Goal: Task Accomplishment & Management: Complete application form

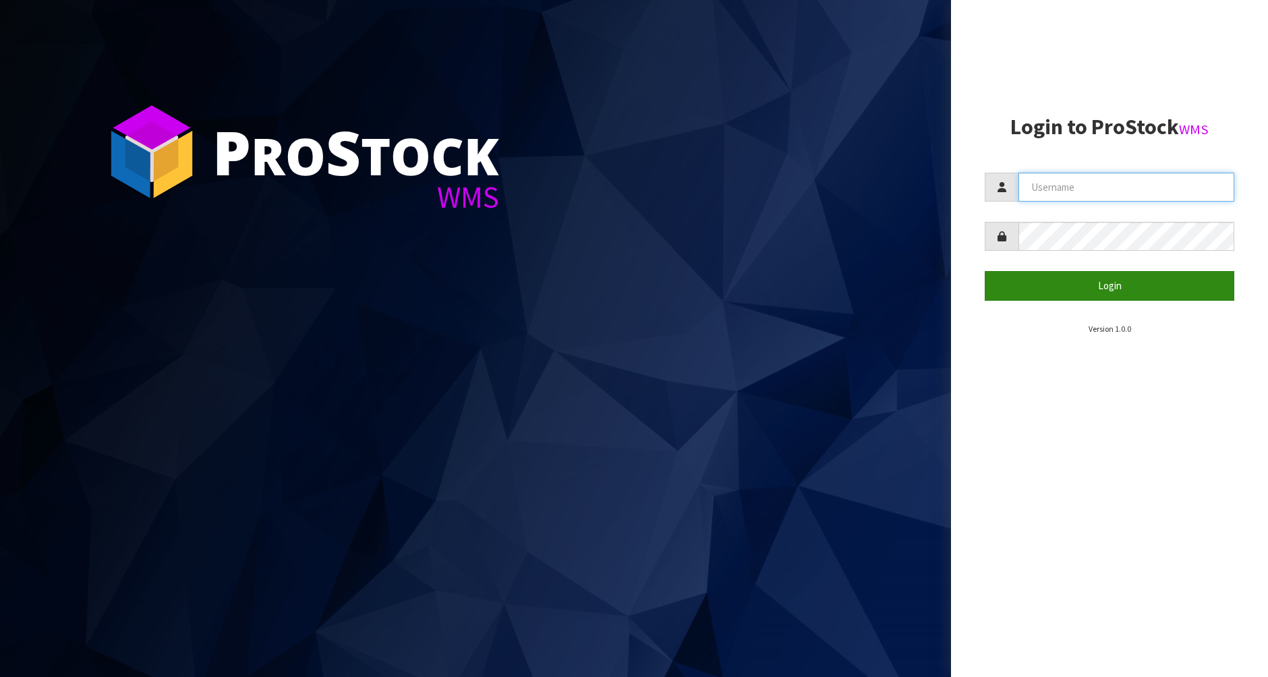
type input "[PERSON_NAME]"
click at [1129, 287] on button "Login" at bounding box center [1108, 285] width 249 height 29
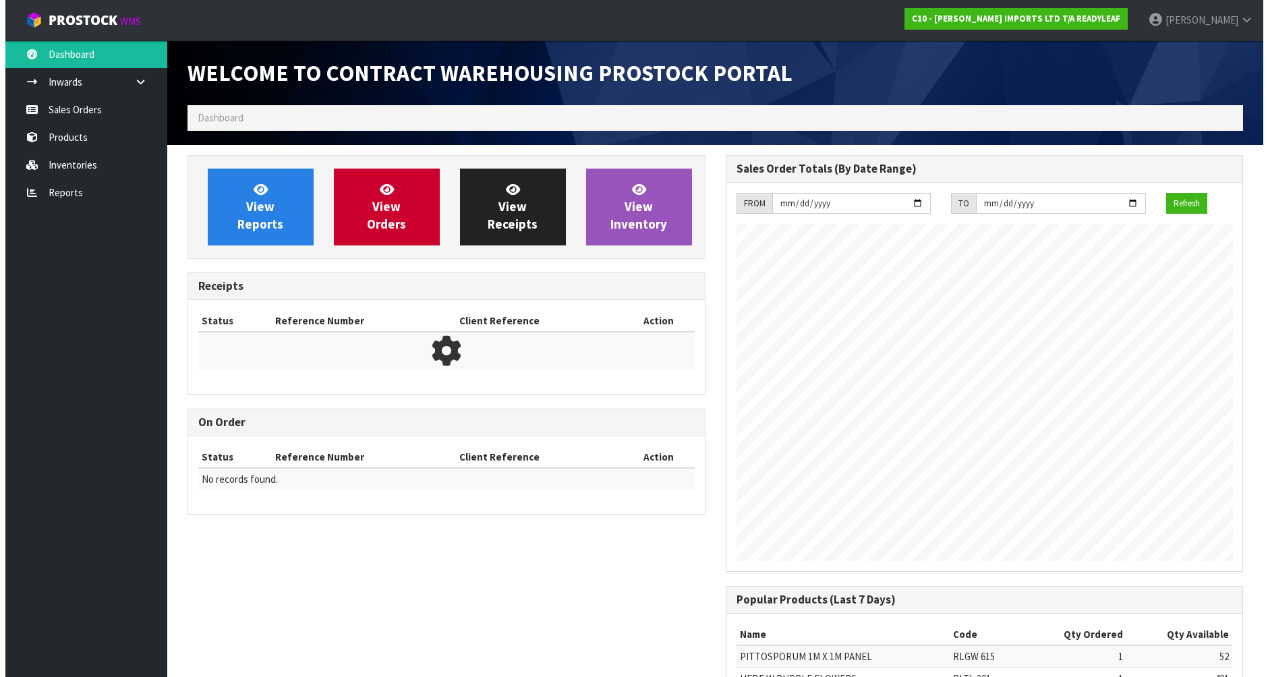
scroll to position [639, 537]
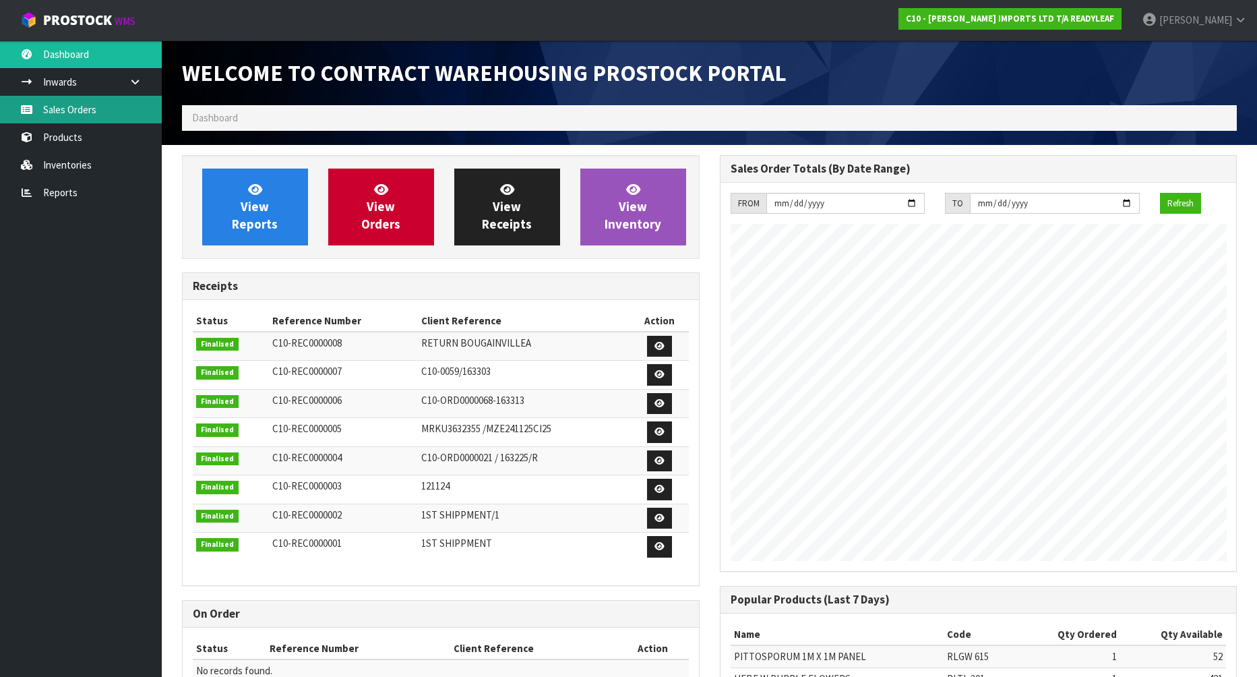
click at [107, 116] on link "Sales Orders" at bounding box center [81, 110] width 162 height 28
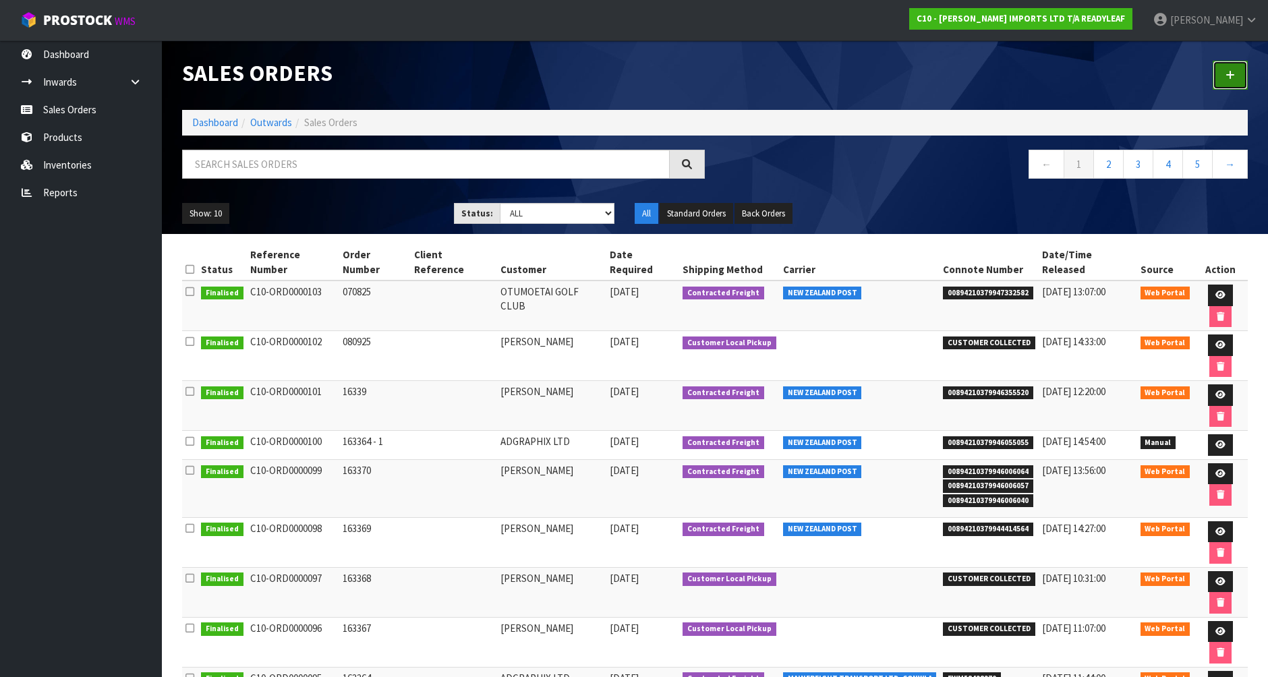
click at [1237, 73] on link at bounding box center [1229, 75] width 35 height 29
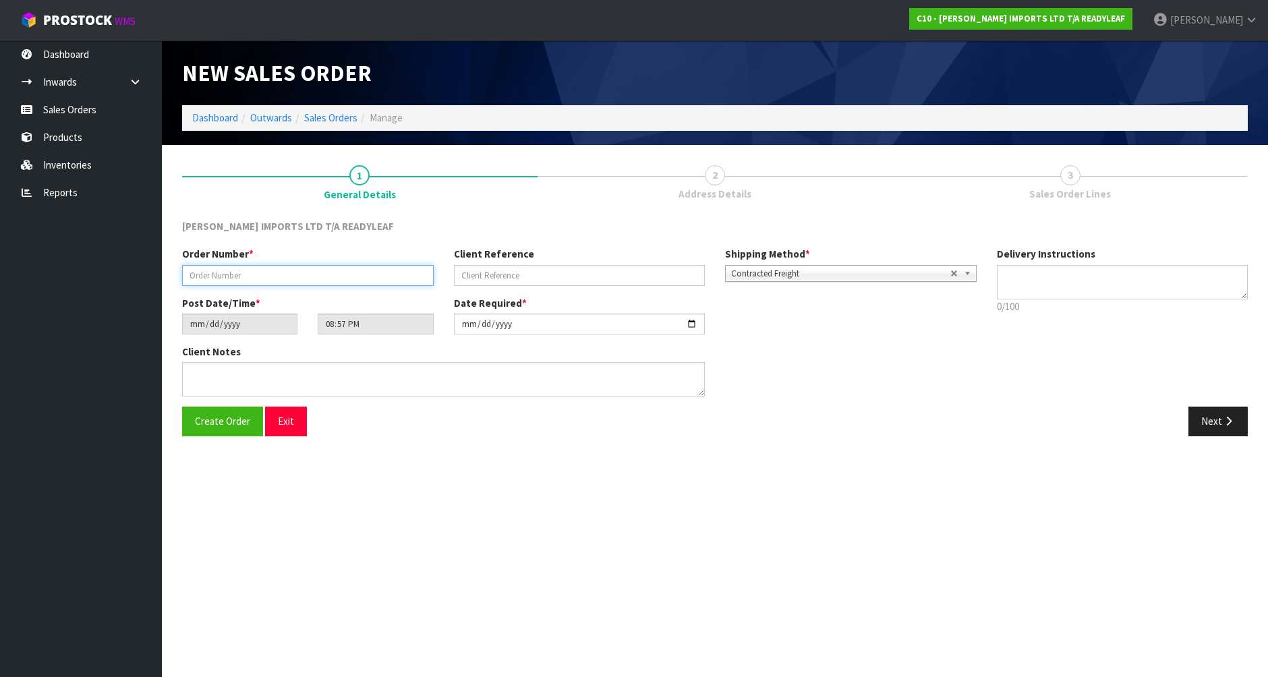
click at [231, 279] on input "text" at bounding box center [307, 275] width 251 height 21
click at [229, 277] on input "text" at bounding box center [307, 275] width 251 height 21
type input "163374"
click at [219, 419] on span "Create Order" at bounding box center [222, 421] width 55 height 13
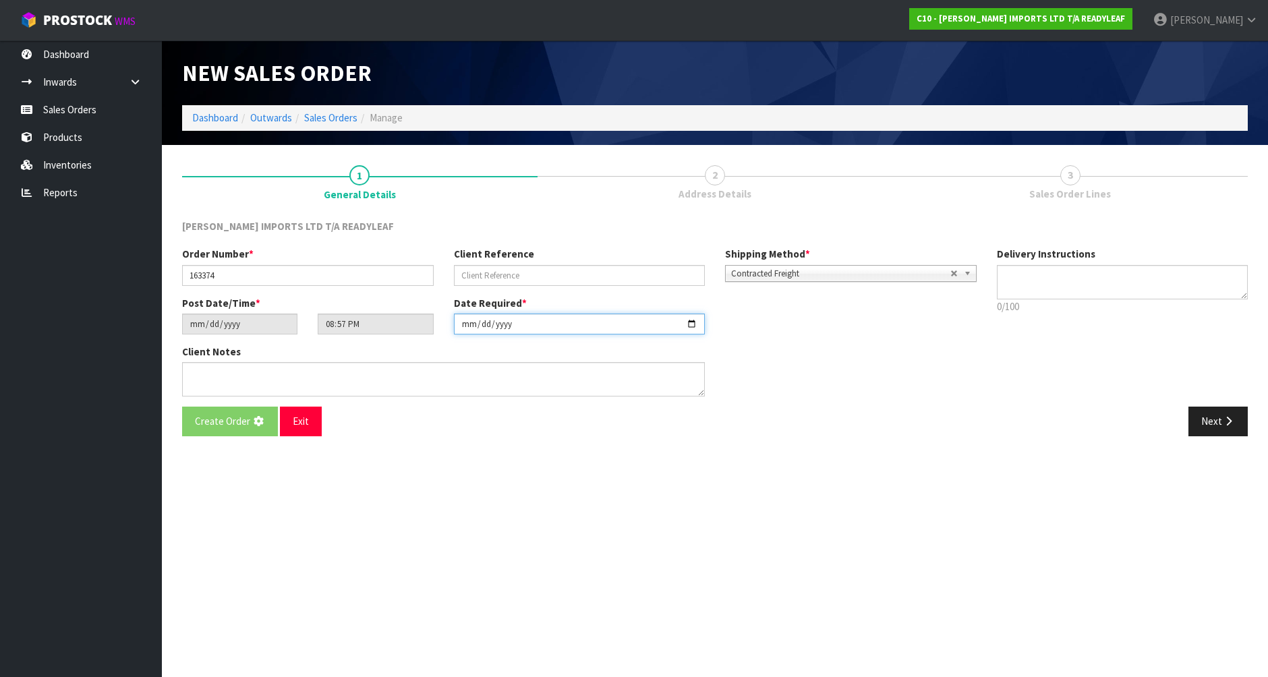
click at [605, 322] on input "[DATE]" at bounding box center [579, 324] width 251 height 21
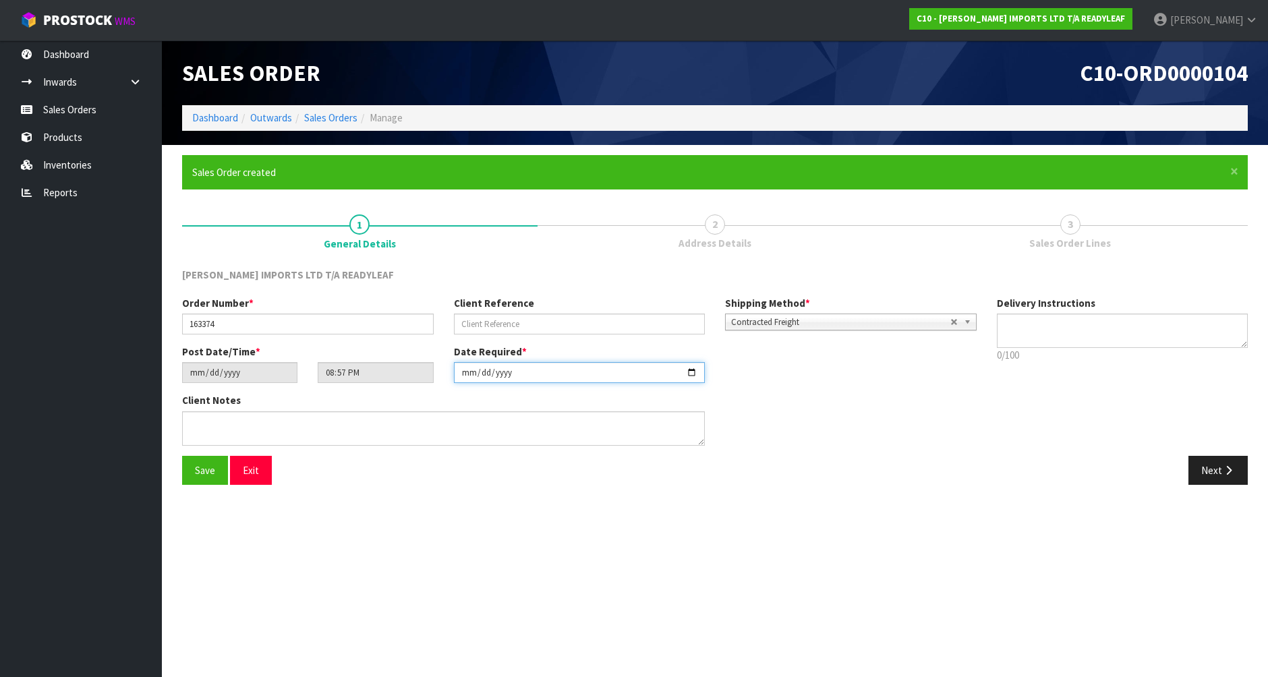
click at [694, 370] on input "[DATE]" at bounding box center [579, 372] width 251 height 21
type input "[DATE]"
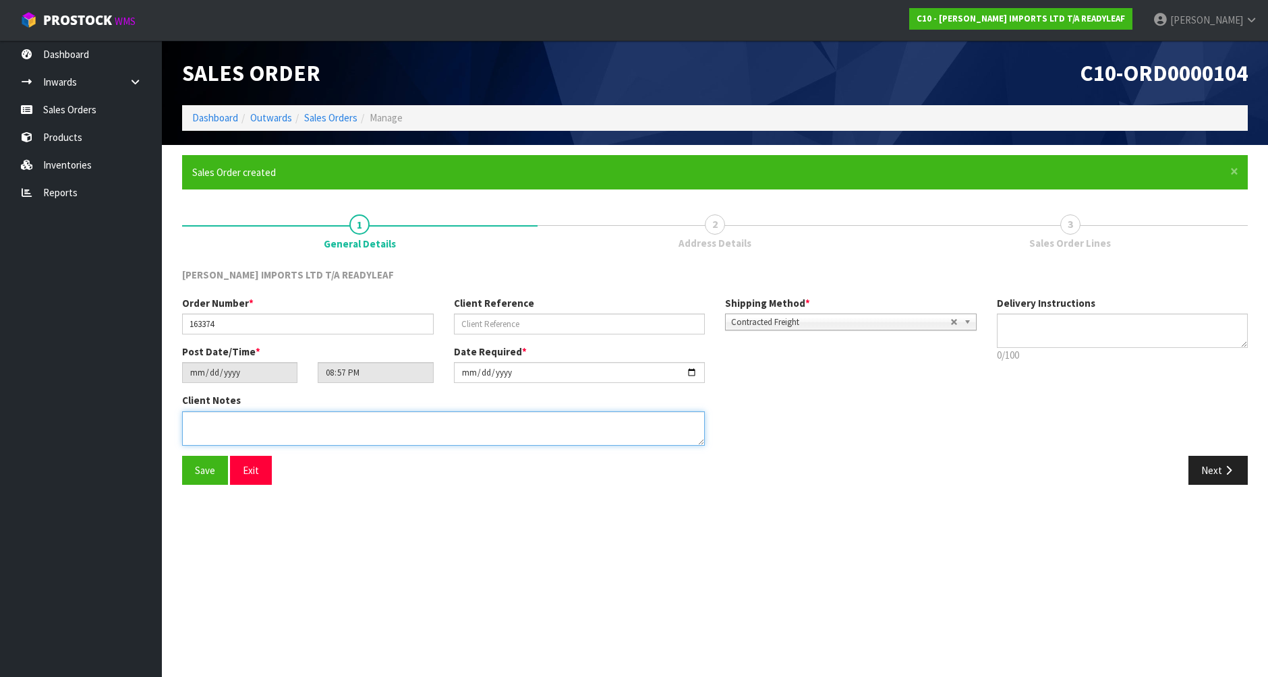
click at [233, 421] on textarea at bounding box center [443, 428] width 523 height 34
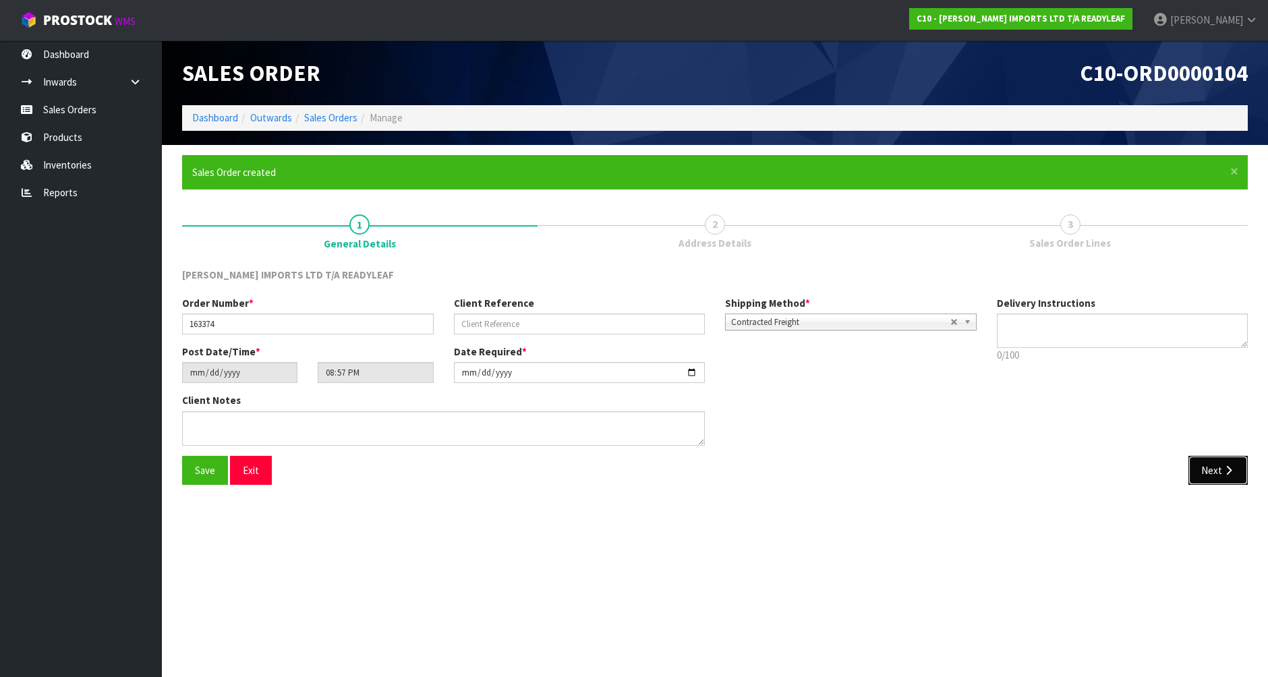
click at [1212, 466] on button "Next" at bounding box center [1217, 470] width 59 height 29
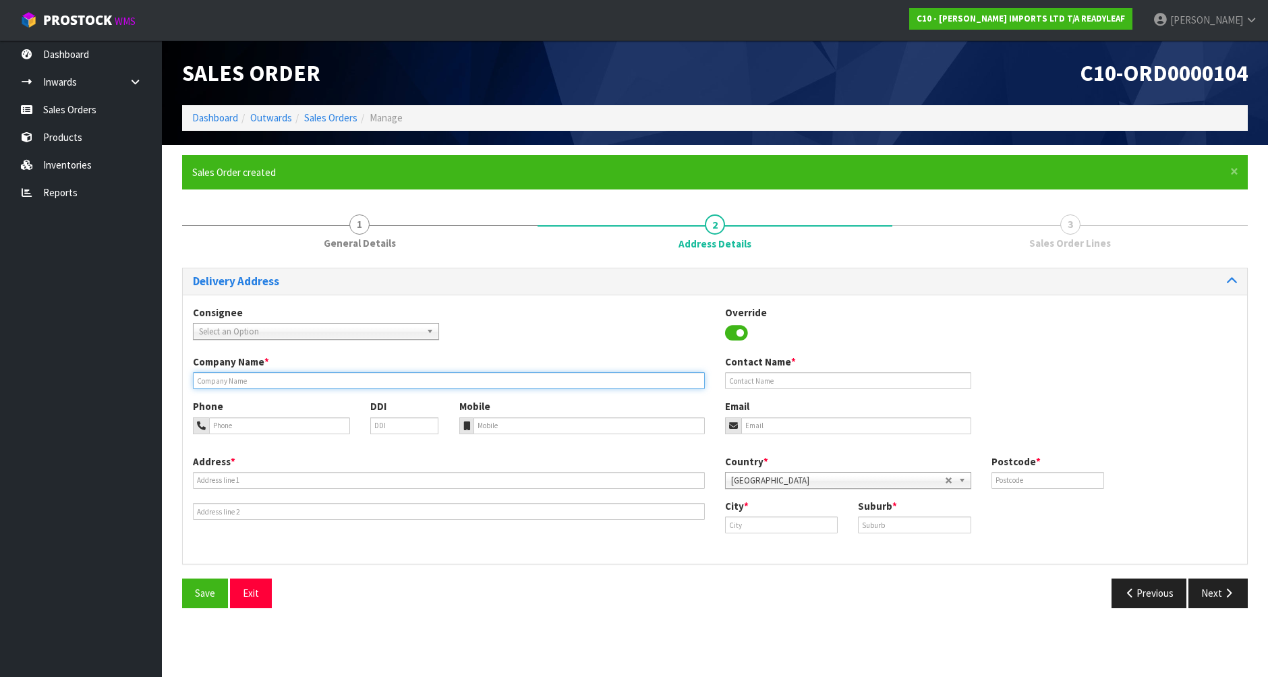
click at [225, 380] on input "text" at bounding box center [449, 380] width 512 height 17
type input "[PERSON_NAME]"
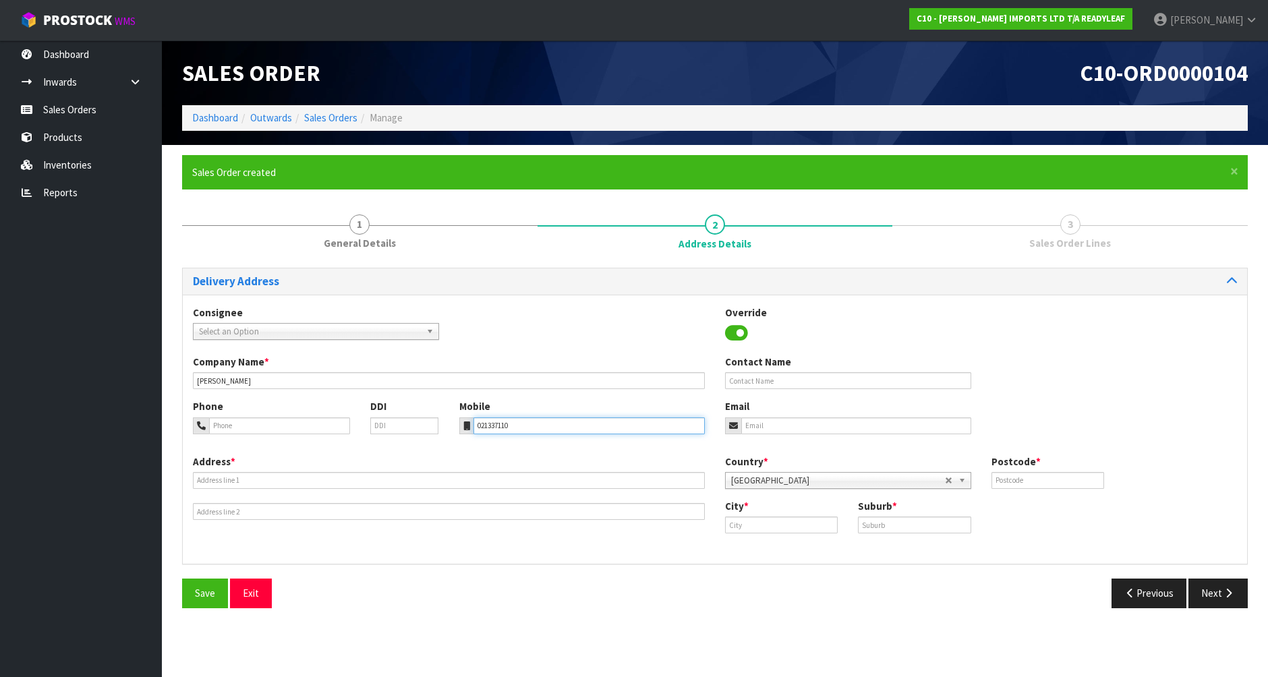
type input "021337110"
click at [807, 377] on input "text" at bounding box center [848, 380] width 246 height 17
click at [754, 383] on input "BRIDGITFOLEY" at bounding box center [848, 380] width 246 height 17
type input "[PERSON_NAME]"
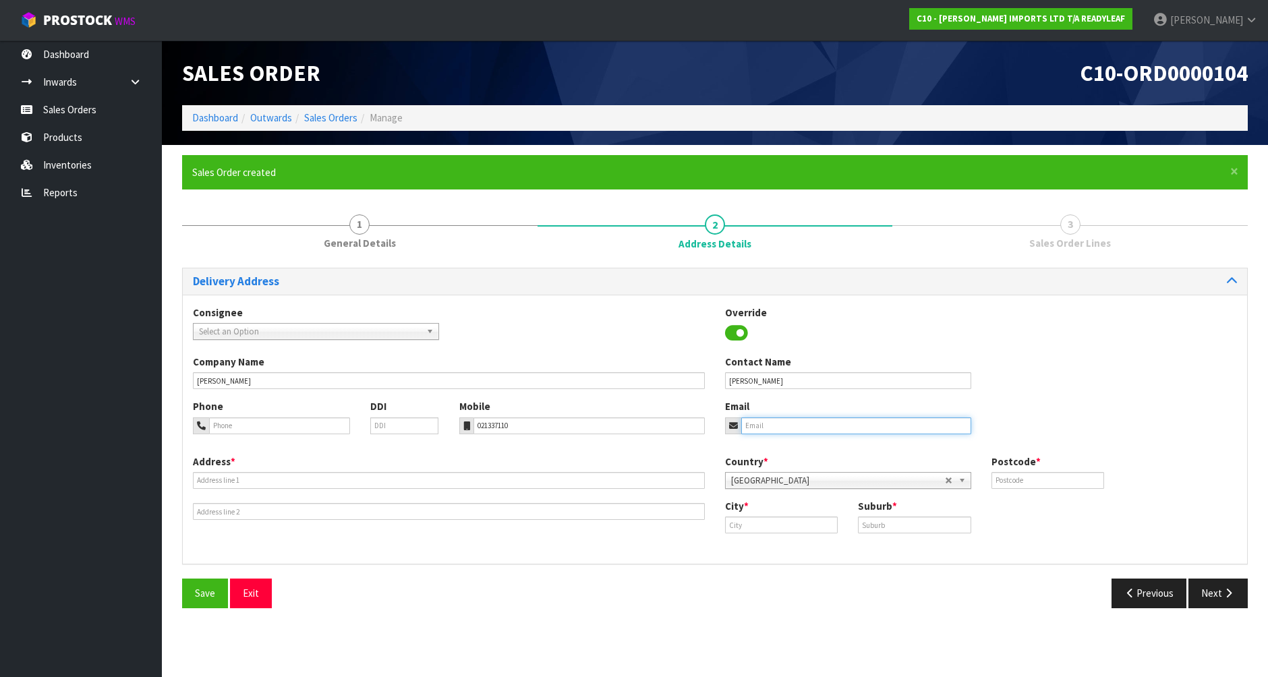
click at [761, 429] on input "email" at bounding box center [856, 425] width 230 height 17
type input "[EMAIL_ADDRESS][DOMAIN_NAME]"
click at [756, 526] on input "text" at bounding box center [781, 524] width 113 height 17
type input "C"
click at [754, 550] on strong "Lincoln" at bounding box center [756, 547] width 34 height 13
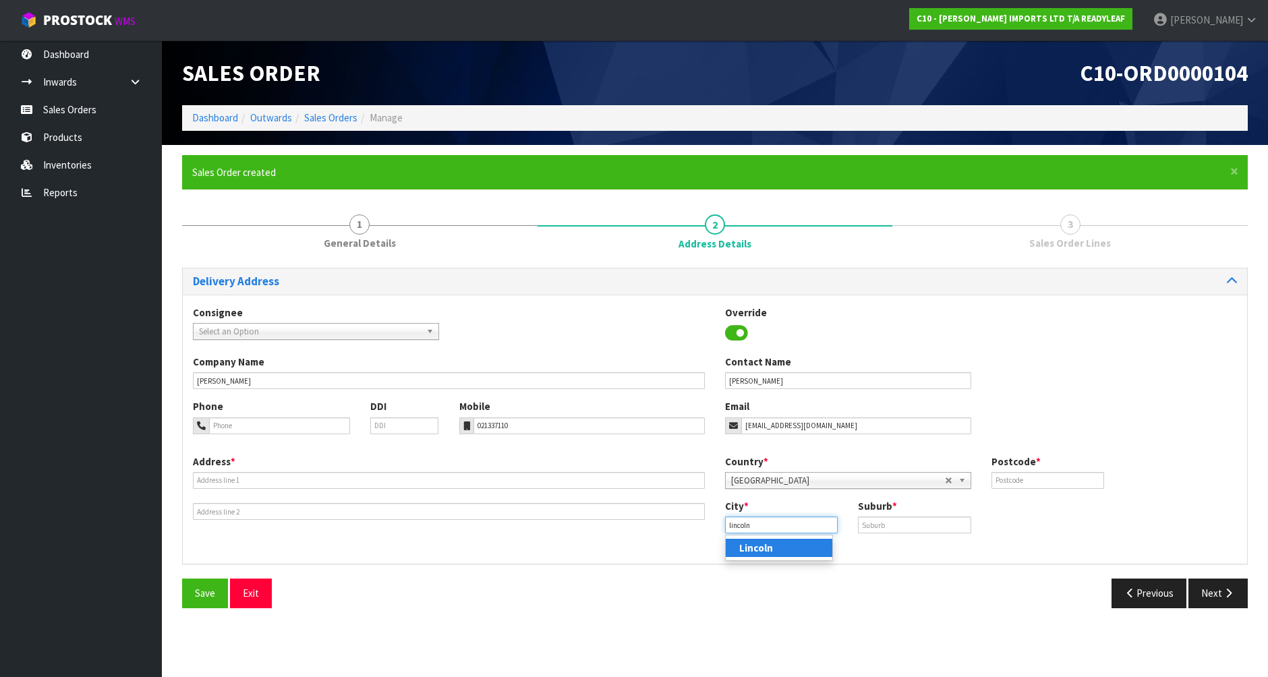
type input "Lincoln"
click at [894, 522] on input "text" at bounding box center [914, 524] width 113 height 17
type input "L"
type input "CANTERBURY"
click at [1036, 471] on div "Postcode *" at bounding box center [1047, 471] width 133 height 34
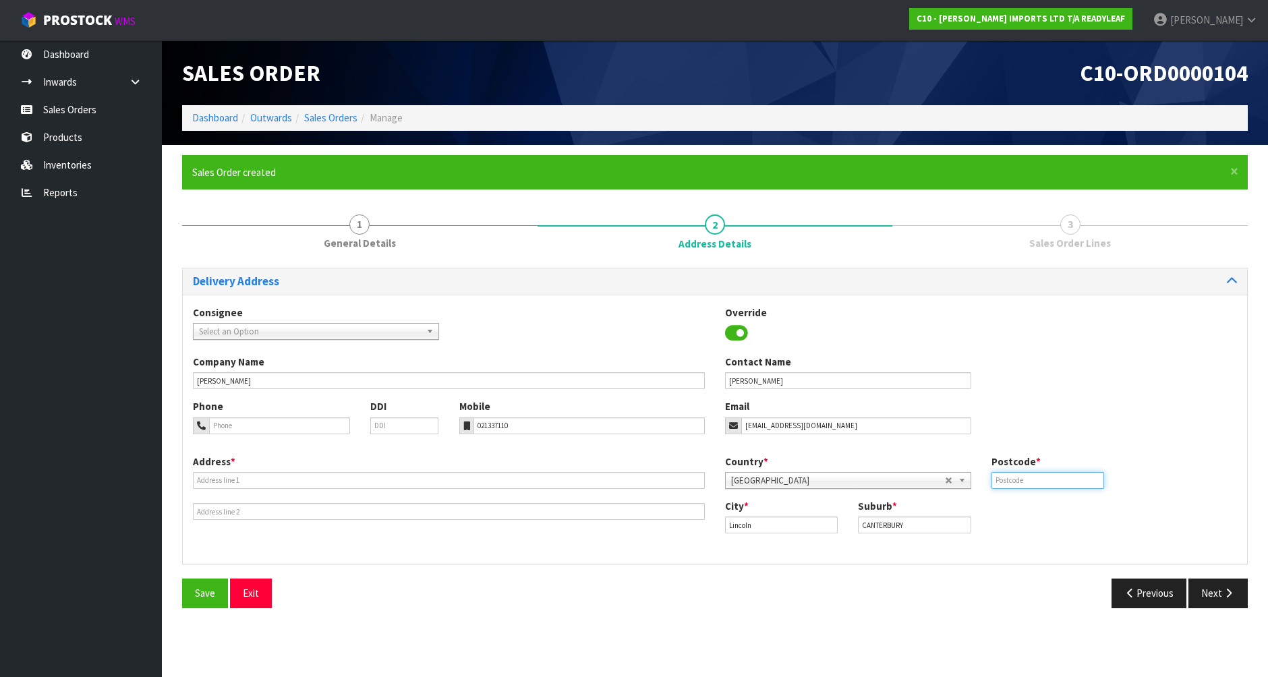
click at [1020, 481] on input "text" at bounding box center [1047, 480] width 113 height 17
type input "7608"
click at [231, 422] on input "tel" at bounding box center [279, 425] width 141 height 17
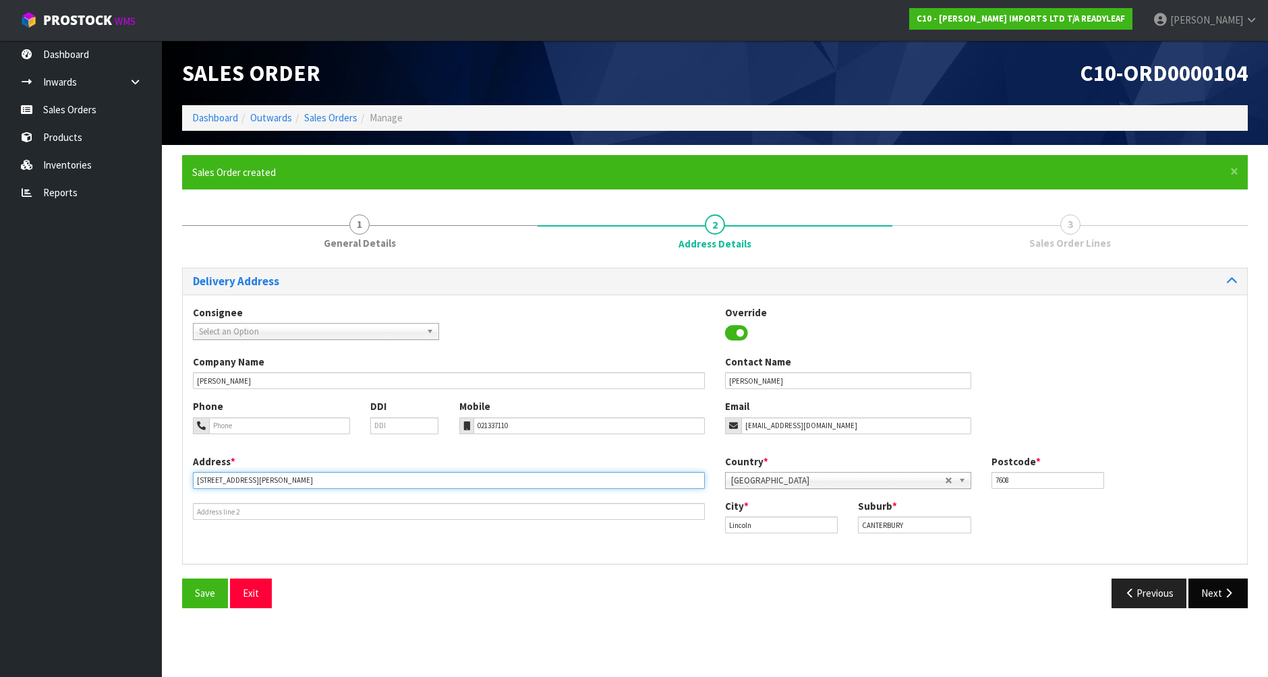
type input "[STREET_ADDRESS][PERSON_NAME]"
click at [1207, 593] on button "Next" at bounding box center [1217, 592] width 59 height 29
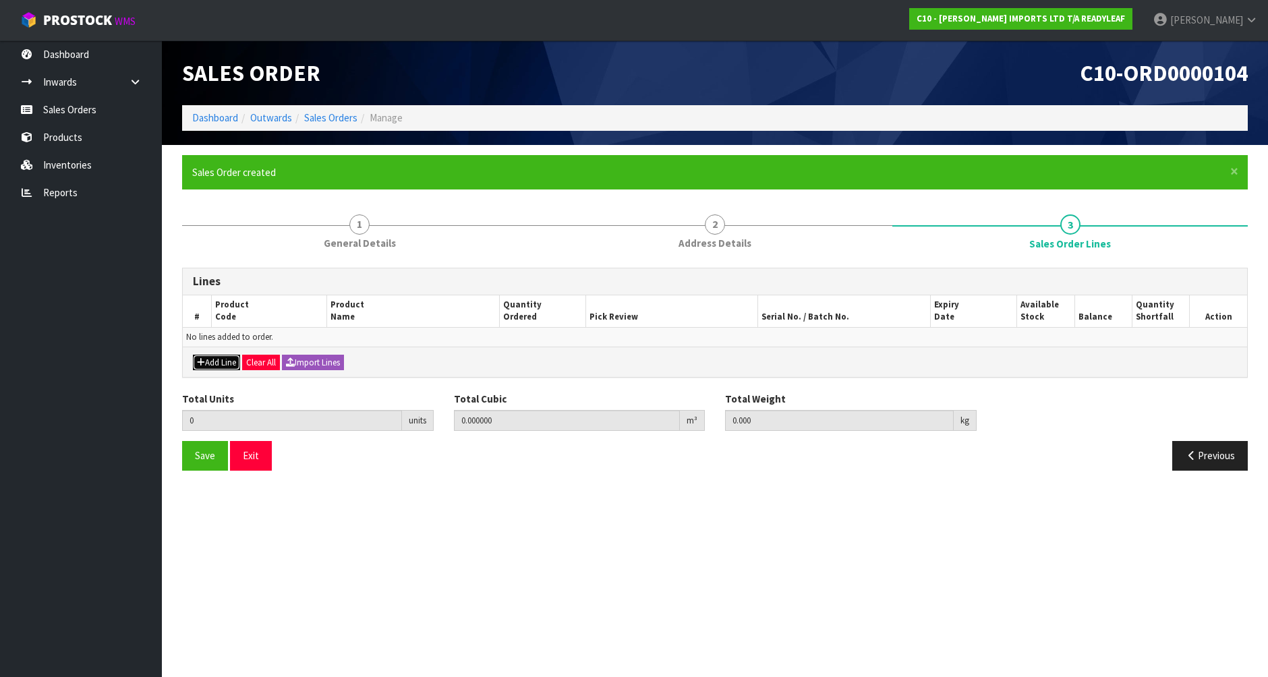
click at [230, 363] on button "Add Line" at bounding box center [216, 363] width 47 height 16
type input "0"
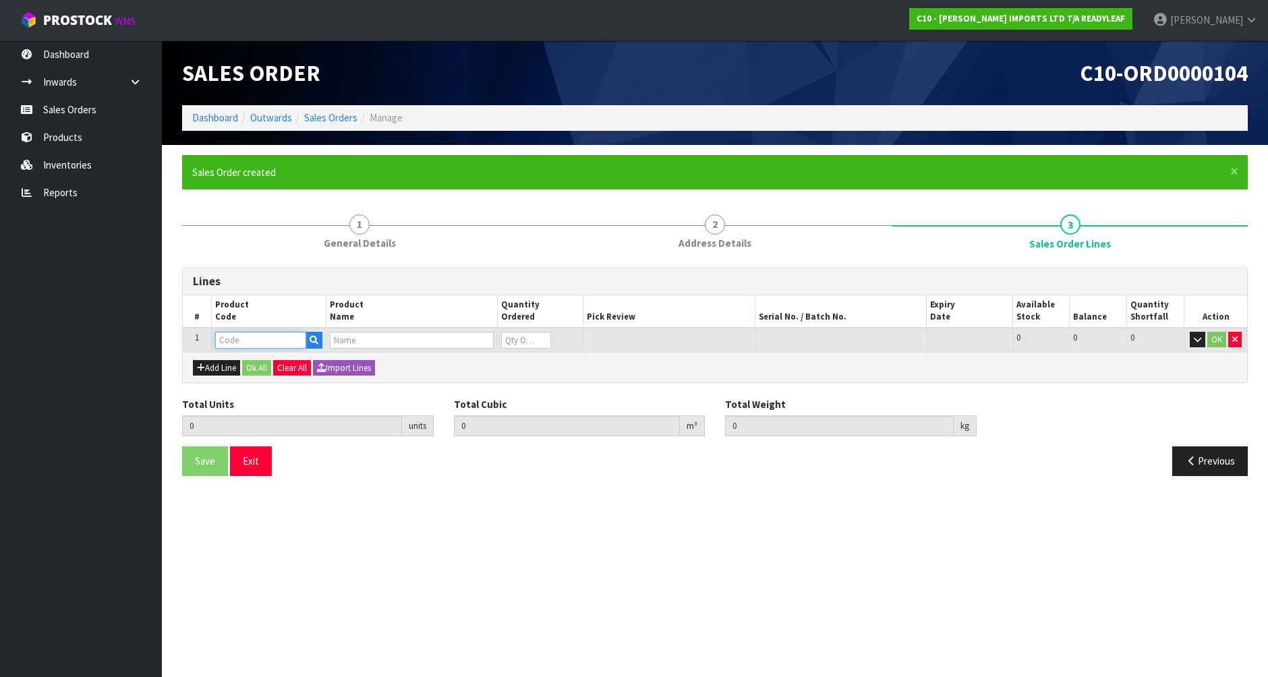
click at [230, 347] on input "text" at bounding box center [260, 340] width 91 height 17
click at [239, 343] on input "RLGW615" at bounding box center [260, 340] width 91 height 17
type input "RLGW 615"
type input "0.000000"
type input "0.000"
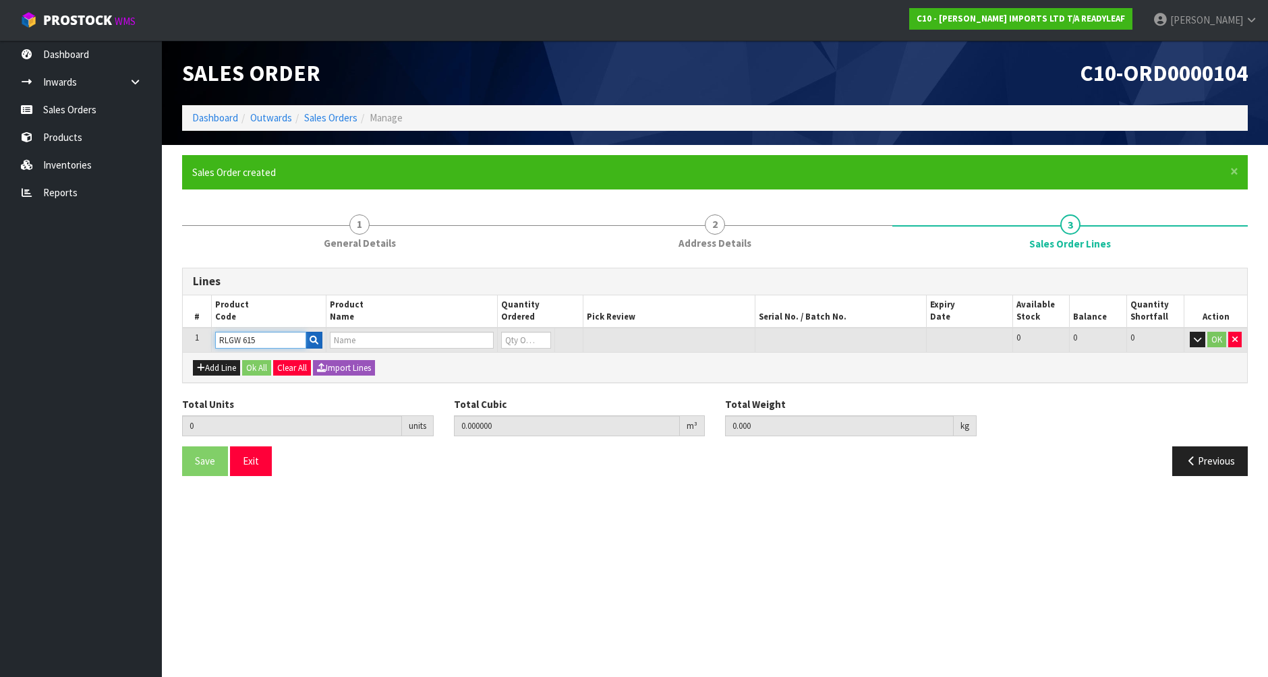
type input "PITTOSPORUM 1M X 1M PANEL"
type input "0"
type input "RLGW 615"
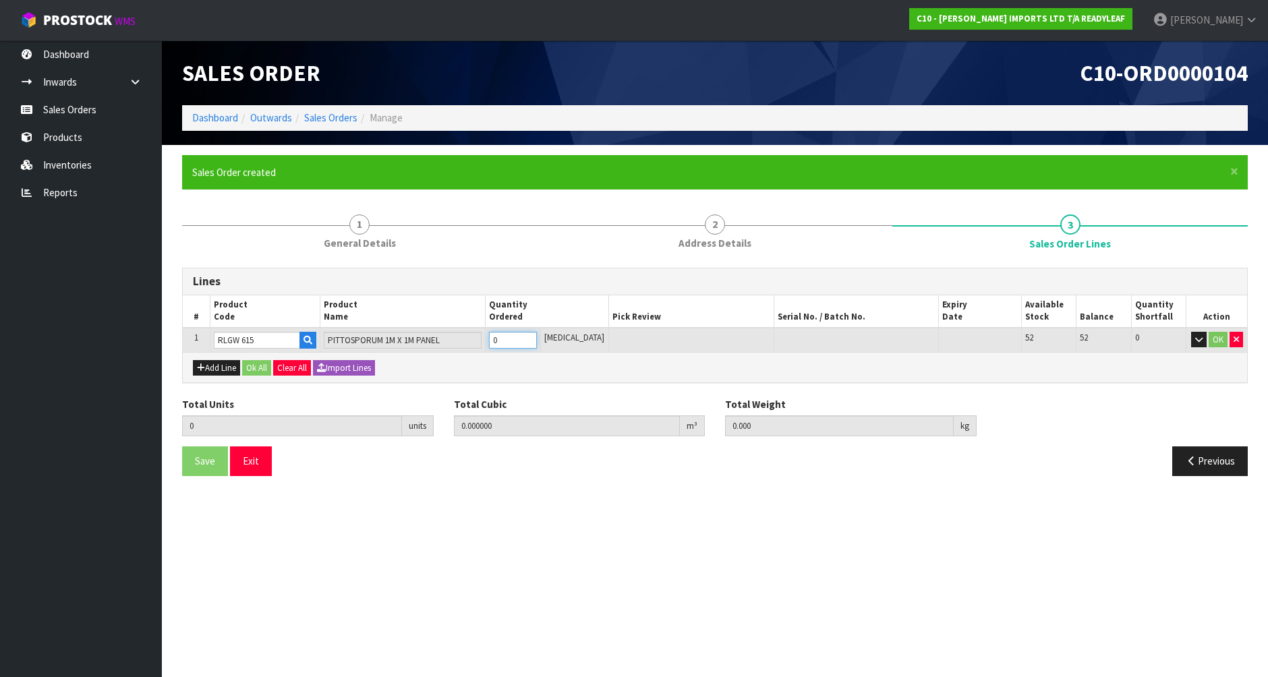
click at [511, 345] on input "0" at bounding box center [513, 340] width 48 height 17
click at [523, 338] on input "0" at bounding box center [513, 340] width 48 height 17
type input "0"
type input "1"
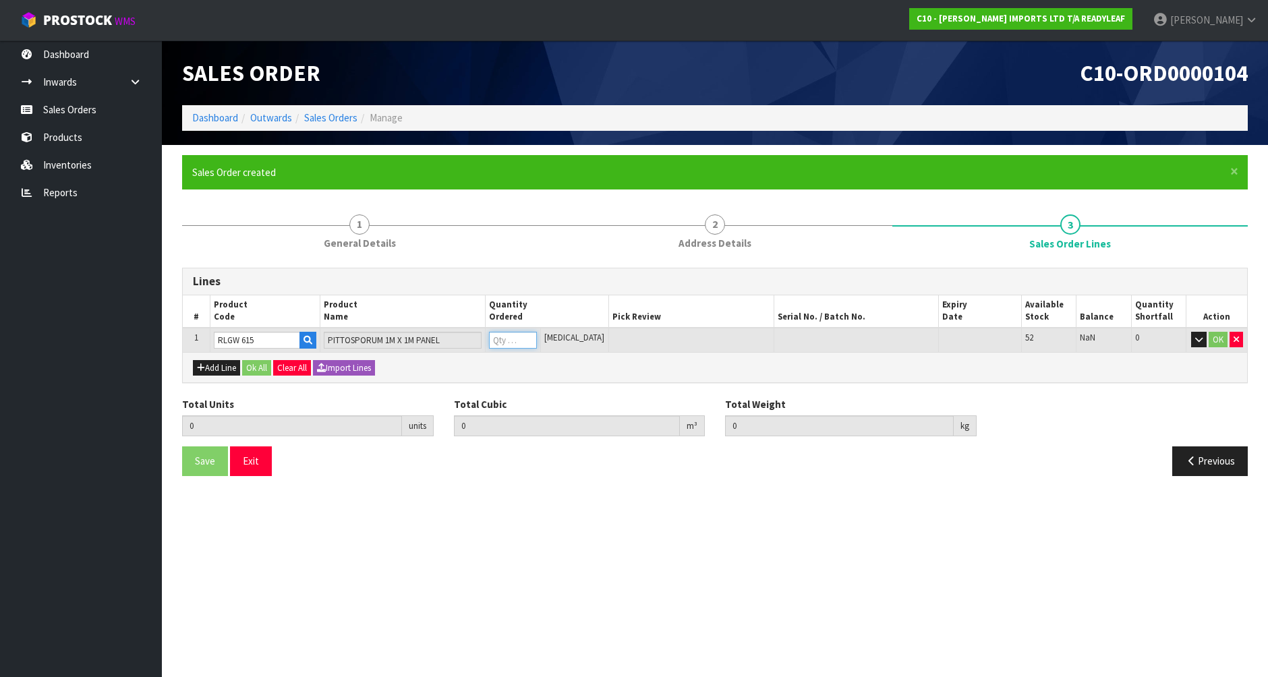
type input "0.043656"
type input "3"
type input "1"
type input "11"
type input "0.421872"
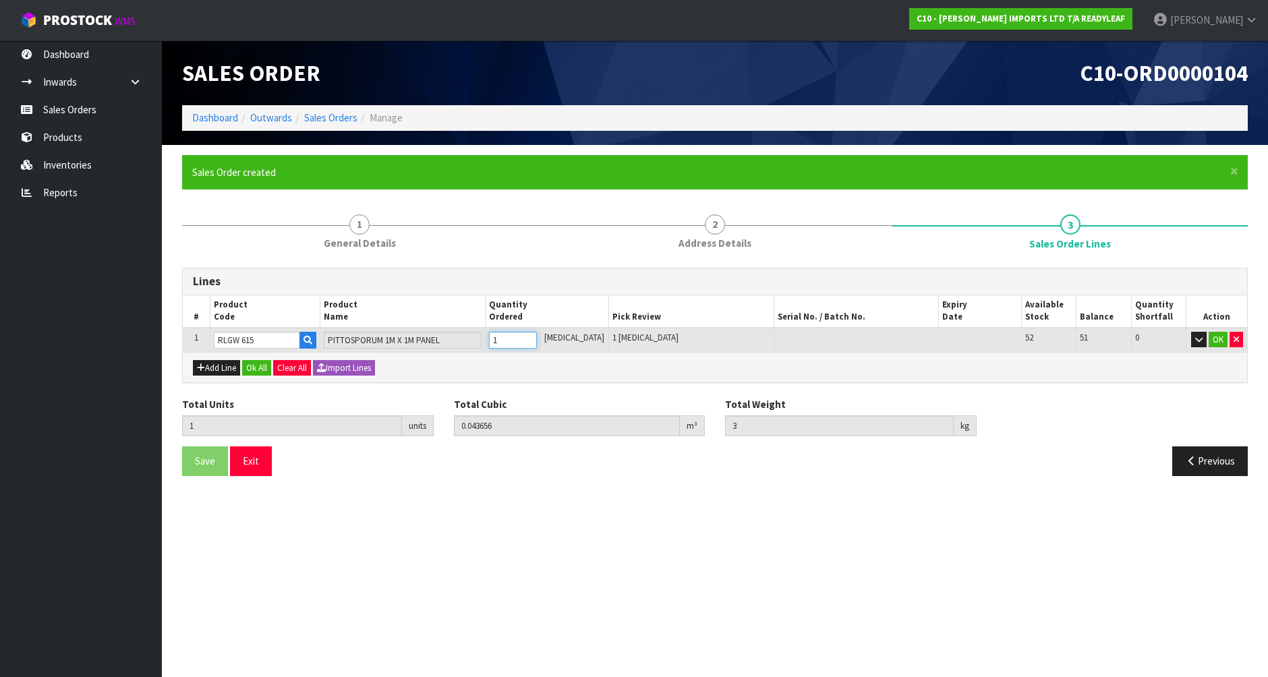
type input "37.1"
type input "11"
click at [1217, 340] on button "OK" at bounding box center [1217, 340] width 19 height 16
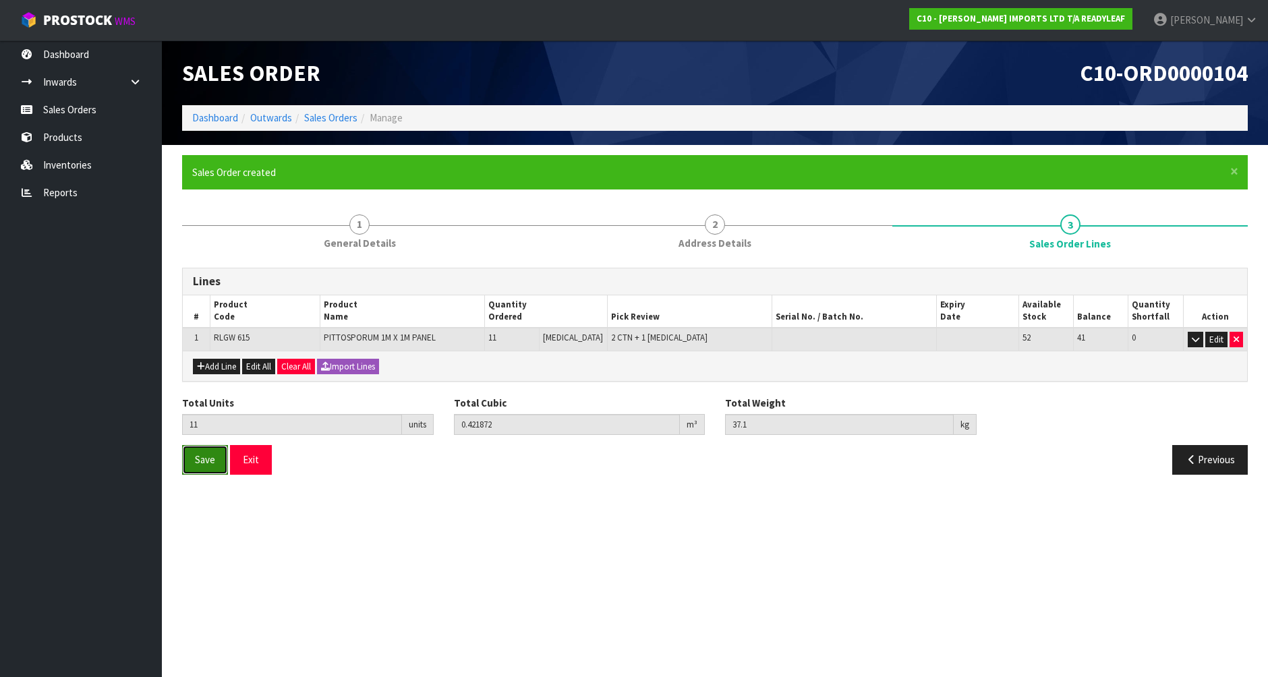
click at [216, 463] on button "Save" at bounding box center [205, 459] width 46 height 29
click at [1217, 458] on button "Previous" at bounding box center [1210, 459] width 76 height 29
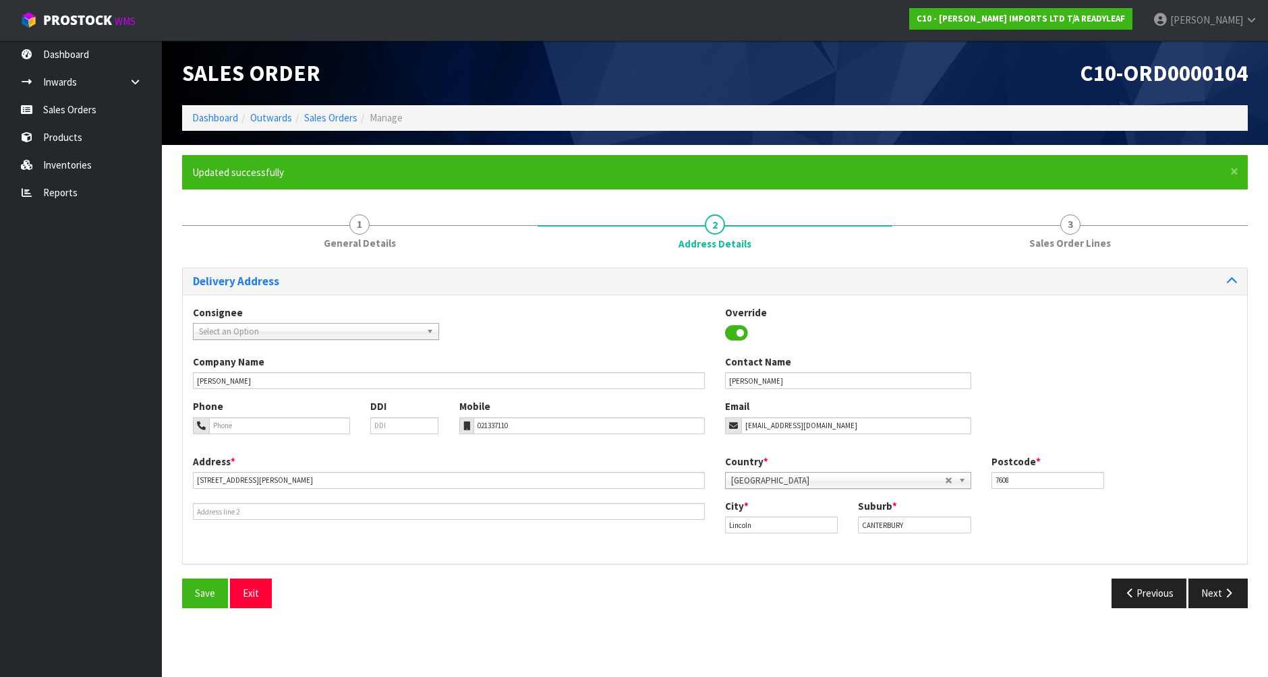
click at [1217, 458] on div "Country * [GEOGRAPHIC_DATA] [GEOGRAPHIC_DATA] [GEOGRAPHIC_DATA] [GEOGRAPHIC_DAT…" at bounding box center [981, 476] width 532 height 44
click at [1144, 581] on button "Previous" at bounding box center [1149, 592] width 76 height 29
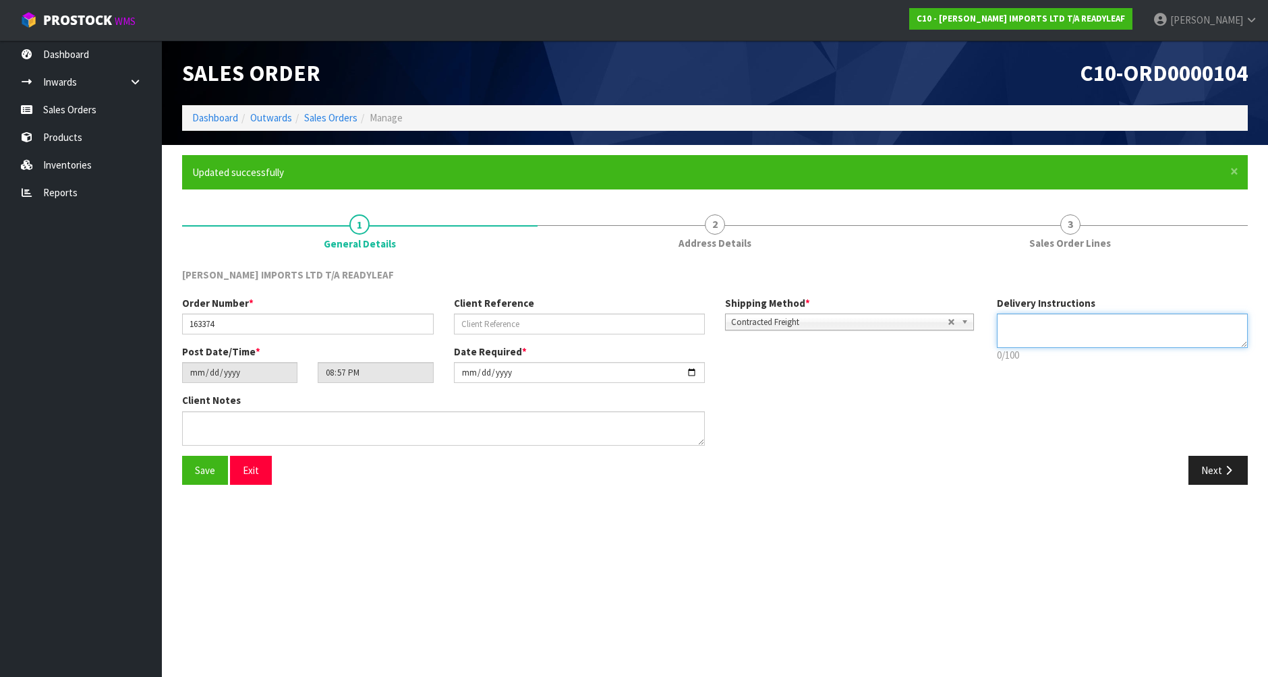
click at [1023, 335] on textarea at bounding box center [1122, 331] width 251 height 34
type textarea "PLEASE ENSURE THIS IS SENT ON THE CHEAPEST FREIGHT POSSIBLE, PLEASE"
click at [210, 469] on span "Save" at bounding box center [205, 470] width 20 height 13
click at [245, 470] on button "Exit" at bounding box center [251, 470] width 42 height 29
